Goal: Transaction & Acquisition: Purchase product/service

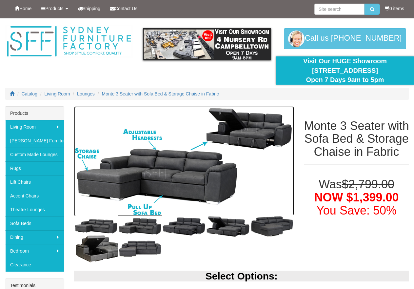
click at [165, 169] on img at bounding box center [184, 161] width 220 height 110
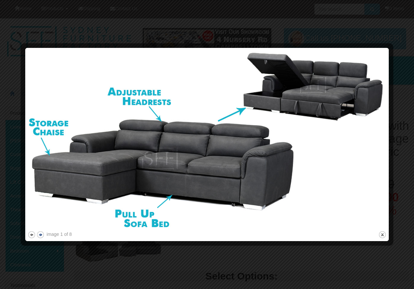
click at [38, 234] on button "next" at bounding box center [40, 234] width 8 height 8
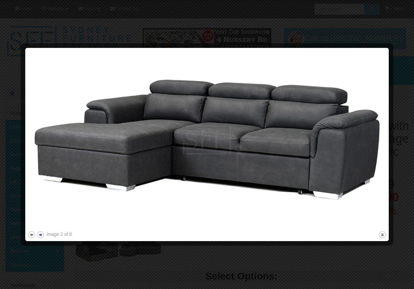
click at [42, 235] on button "next" at bounding box center [40, 234] width 8 height 8
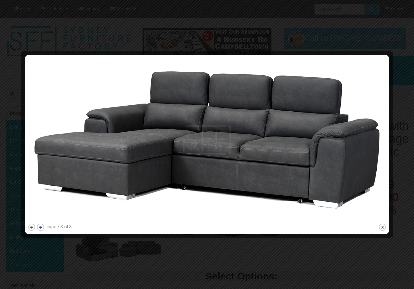
click at [42, 227] on button "next" at bounding box center [40, 227] width 8 height 8
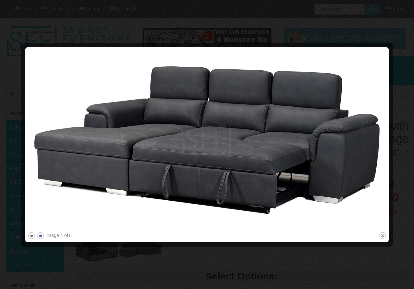
click at [42, 237] on button "next" at bounding box center [40, 235] width 8 height 8
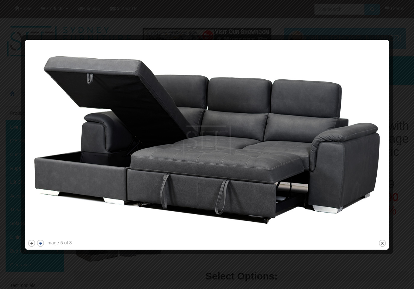
click at [42, 237] on img at bounding box center [207, 140] width 359 height 196
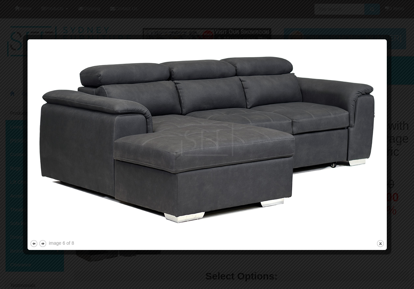
click at [42, 236] on img at bounding box center [207, 140] width 355 height 197
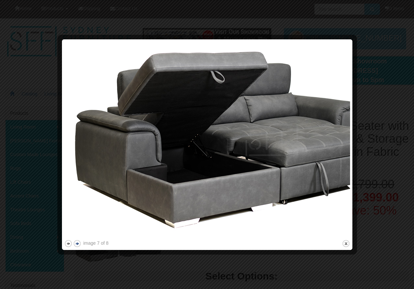
click at [75, 243] on button "next" at bounding box center [77, 243] width 8 height 8
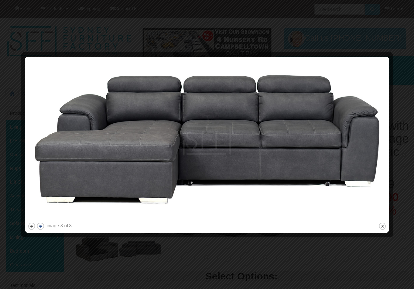
click at [75, 243] on div at bounding box center [207, 144] width 414 height 289
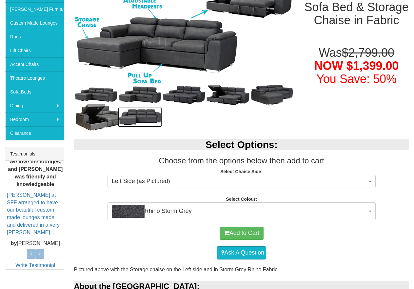
scroll to position [131, 0]
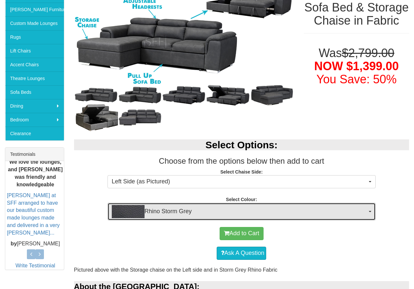
click at [369, 211] on span "button" at bounding box center [370, 211] width 3 height 1
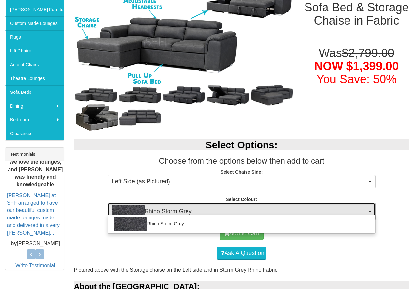
click at [369, 211] on span "button" at bounding box center [370, 211] width 3 height 1
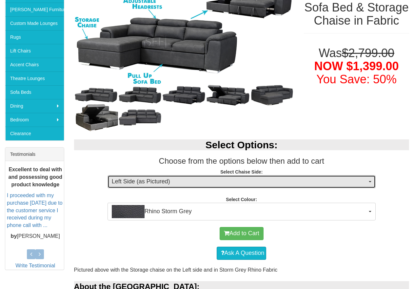
click at [367, 180] on button "Left Side (as Pictured)" at bounding box center [241, 181] width 268 height 13
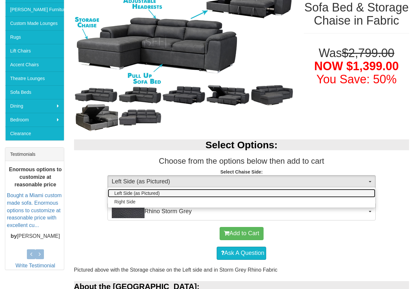
click at [342, 192] on link "Left Side (as Pictured)" at bounding box center [241, 193] width 267 height 9
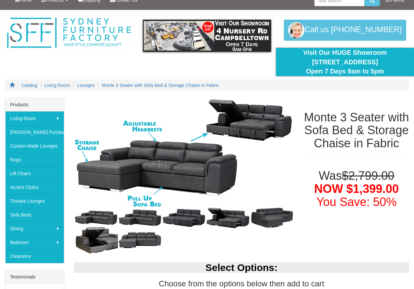
scroll to position [0, 0]
